Goal: Navigation & Orientation: Find specific page/section

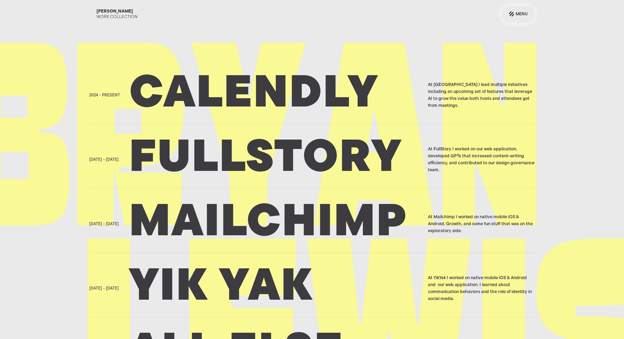
click at [521, 15] on div "Menu" at bounding box center [522, 14] width 12 height 8
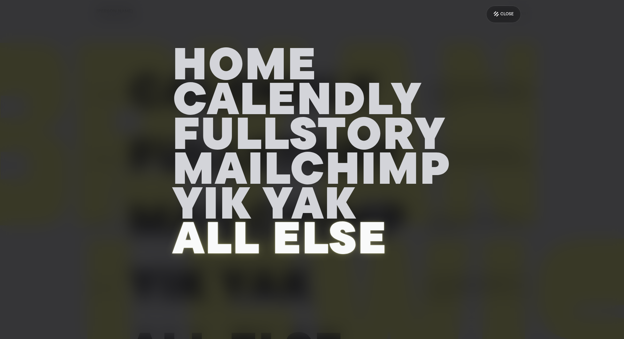
click at [315, 235] on h2 "All else" at bounding box center [312, 242] width 279 height 35
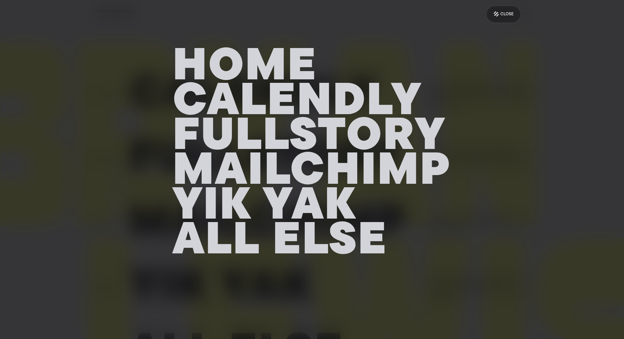
click at [388, 14] on div "Close" at bounding box center [312, 11] width 446 height 23
click at [504, 20] on link "Close" at bounding box center [503, 14] width 35 height 17
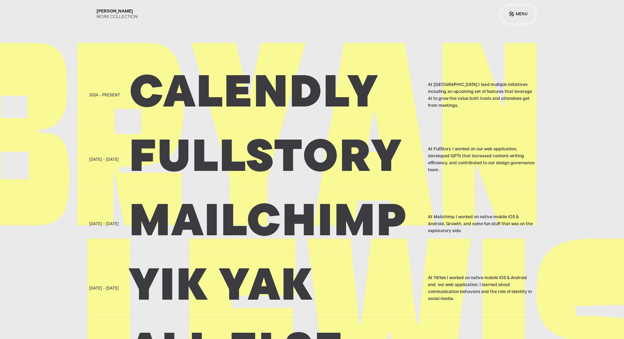
click at [525, 16] on div "Menu" at bounding box center [522, 14] width 12 height 8
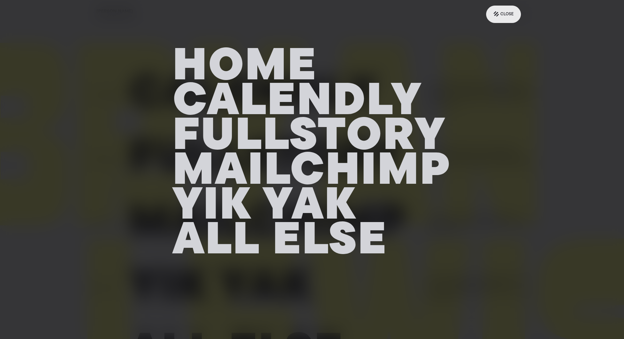
click at [511, 11] on div "Close" at bounding box center [507, 14] width 13 height 8
